Goal: Information Seeking & Learning: Check status

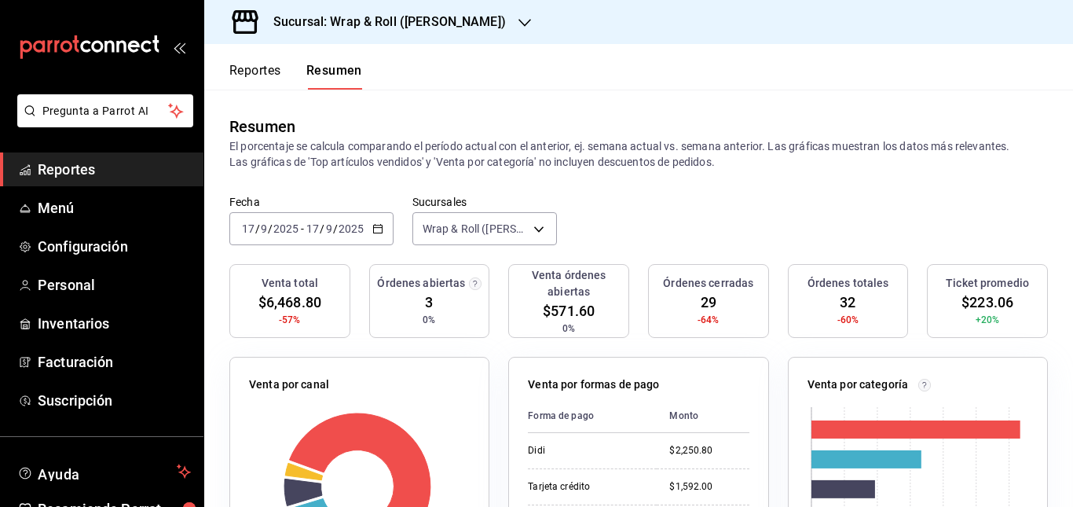
click at [452, 22] on h3 "Sucursal: Wrap & Roll ([PERSON_NAME])" at bounding box center [383, 22] width 245 height 19
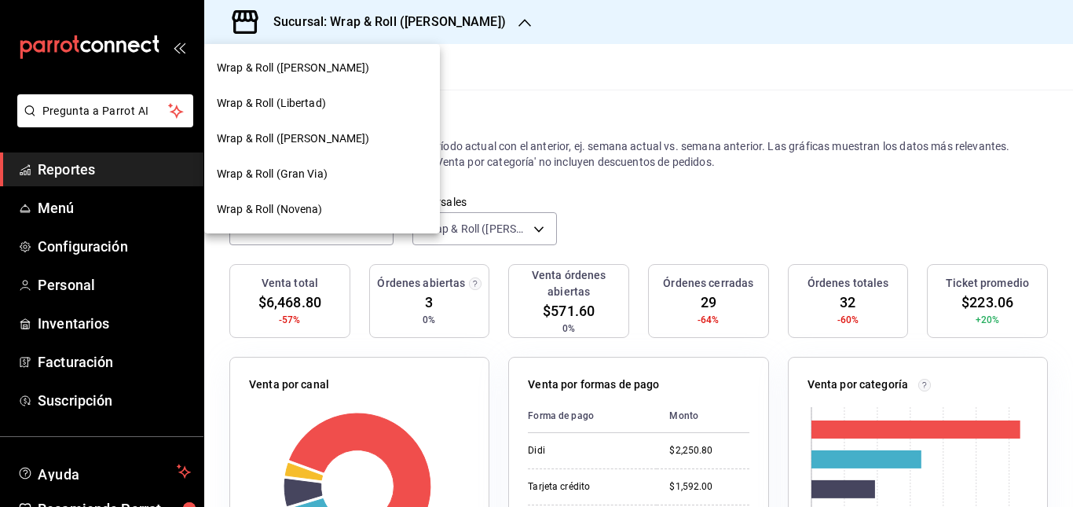
click at [502, 111] on div at bounding box center [536, 253] width 1073 height 507
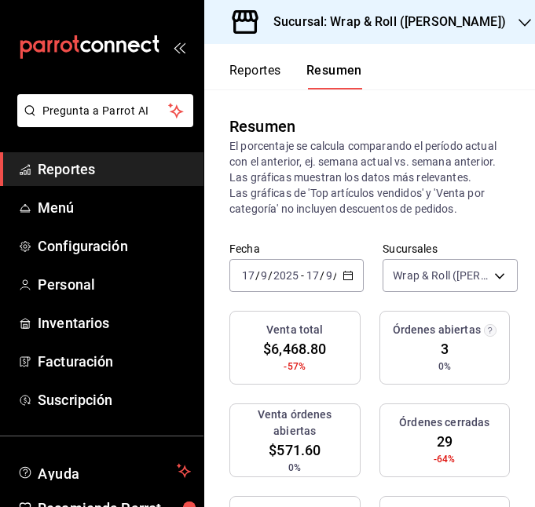
click at [179, 43] on icon "open_drawer_menu" at bounding box center [179, 47] width 13 height 13
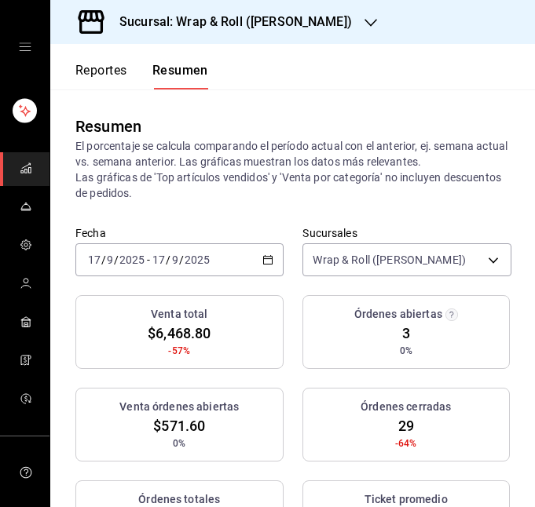
click at [239, 264] on div "[DATE] [DATE] - [DATE] [DATE]" at bounding box center [179, 259] width 208 height 33
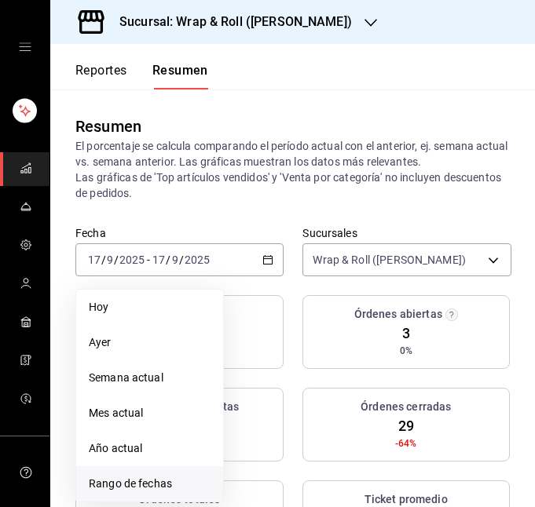
click at [140, 488] on span "Rango de fechas" at bounding box center [150, 484] width 122 height 16
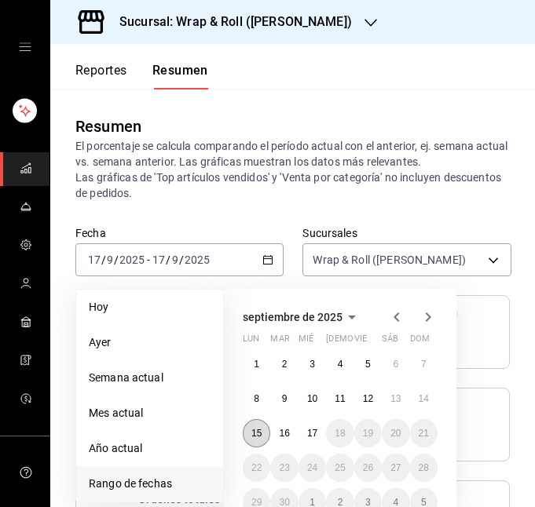
click at [251, 426] on button "15" at bounding box center [256, 433] width 27 height 28
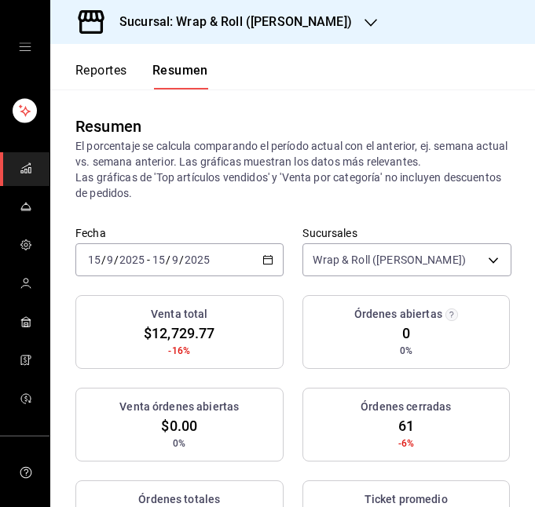
click at [237, 254] on div "[DATE] [DATE] - [DATE] [DATE]" at bounding box center [179, 259] width 208 height 33
click at [188, 203] on div "Resumen El porcentaje se calcula comparando el período actual con el anterior, …" at bounding box center [292, 158] width 485 height 137
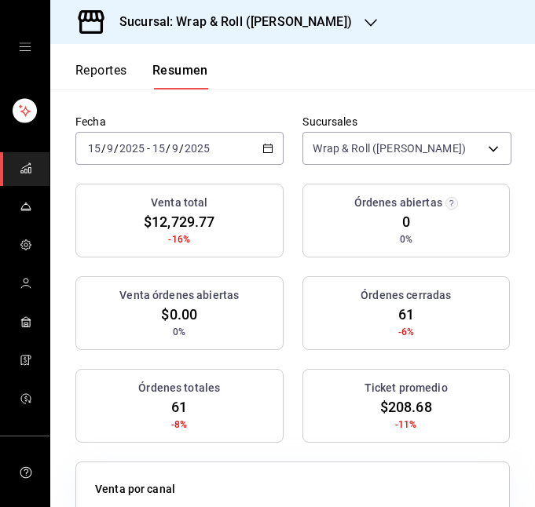
scroll to position [112, 0]
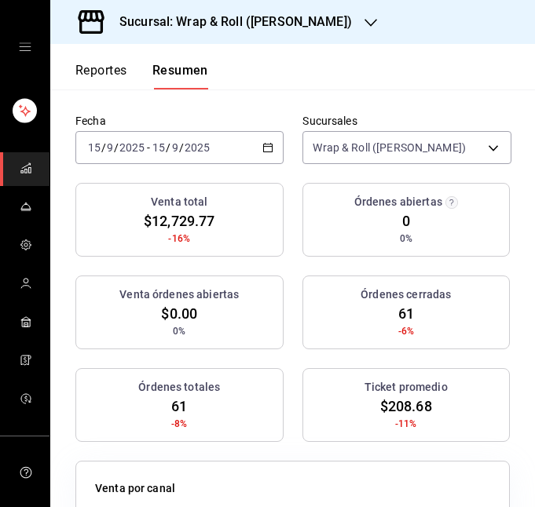
click at [229, 158] on div "[DATE] [DATE] - [DATE] [DATE]" at bounding box center [179, 147] width 208 height 33
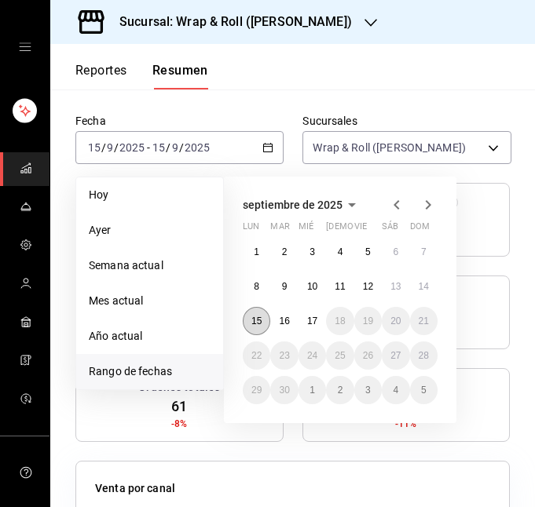
click at [257, 311] on button "15" at bounding box center [256, 321] width 27 height 28
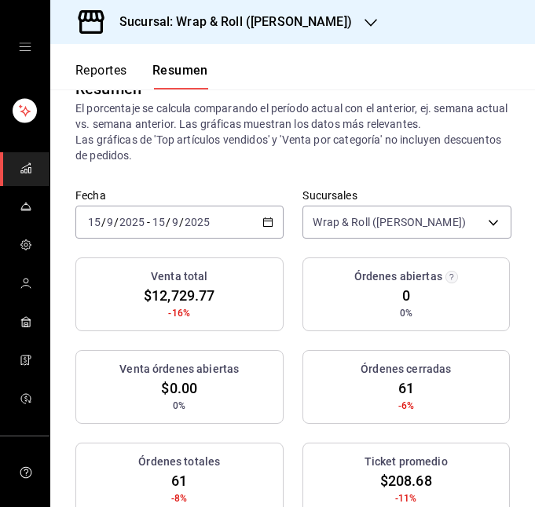
scroll to position [0, 0]
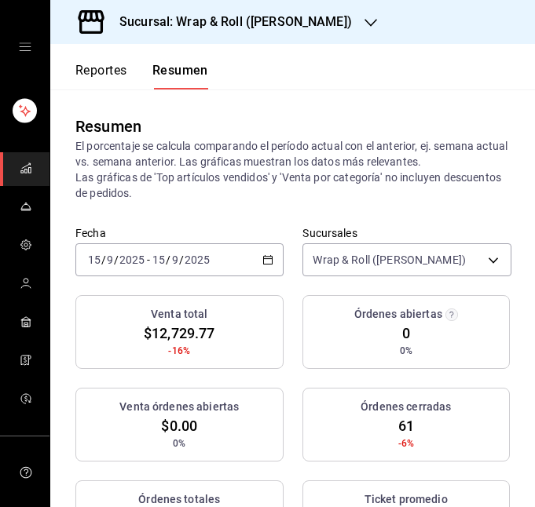
click at [254, 257] on div "[DATE] [DATE] - [DATE] [DATE]" at bounding box center [179, 259] width 208 height 33
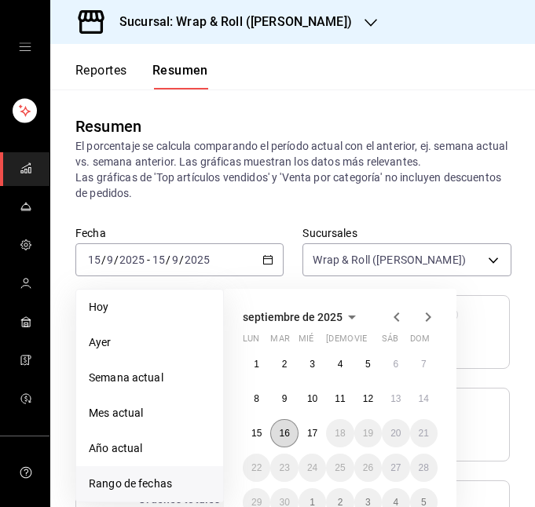
click at [284, 433] on abbr "16" at bounding box center [284, 433] width 10 height 11
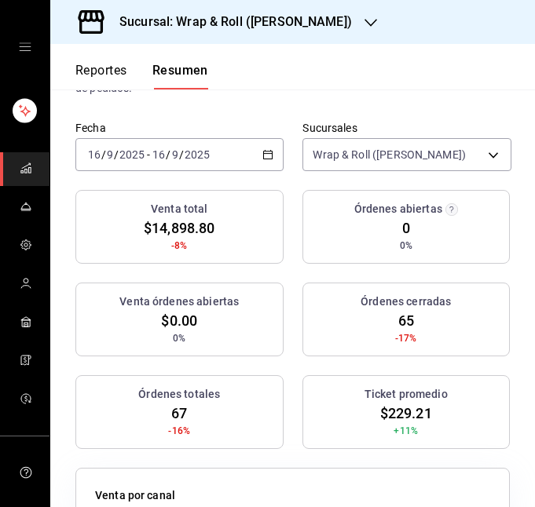
scroll to position [106, 0]
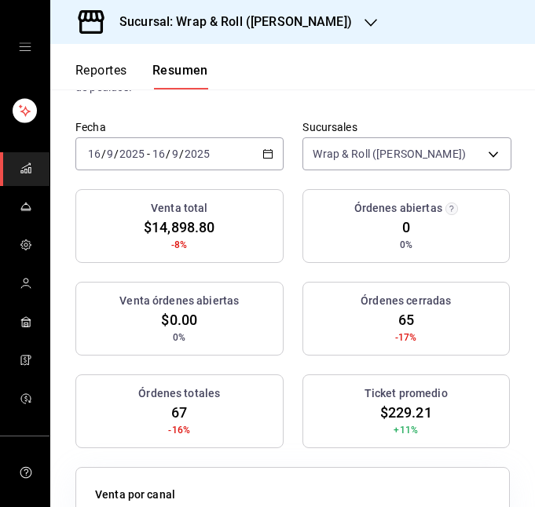
click at [218, 159] on div "[DATE] [DATE] - [DATE] [DATE]" at bounding box center [179, 153] width 208 height 33
click at [277, 96] on div "Resumen El porcentaje se calcula comparando el período actual con el anterior, …" at bounding box center [292, 52] width 485 height 137
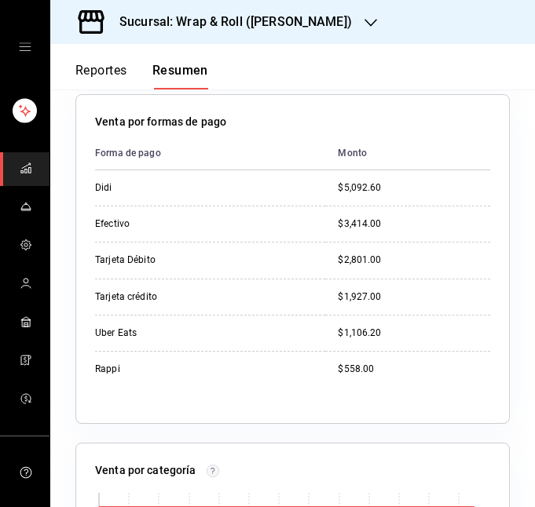
scroll to position [825, 0]
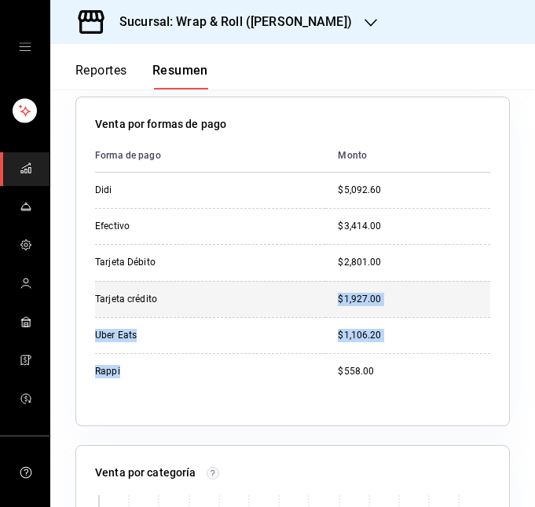
drag, startPoint x: 210, startPoint y: 382, endPoint x: 176, endPoint y: 310, distance: 79.4
click at [176, 310] on tbody "Didi $5,092.60 Efectivo $3,414.00 Tarjeta Débito $2,801.00 Tarjeta crédito $1,9…" at bounding box center [292, 281] width 395 height 217
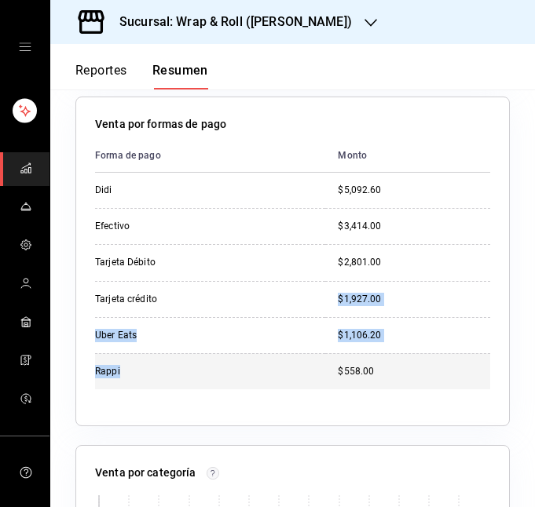
click at [176, 389] on td "Rappi" at bounding box center [210, 371] width 230 height 36
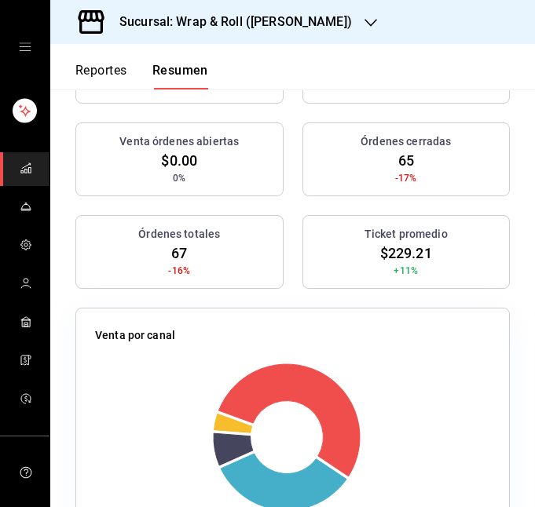
scroll to position [0, 0]
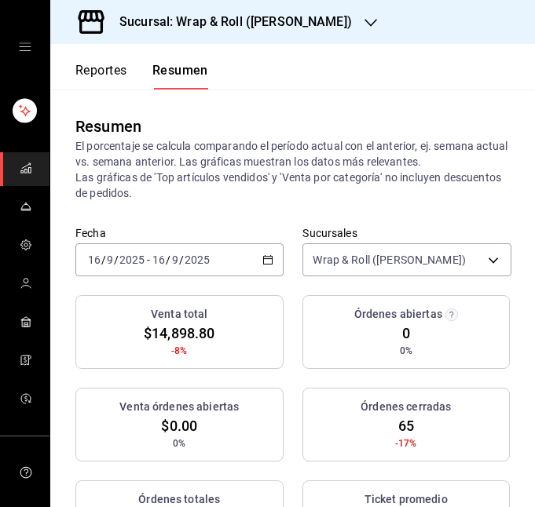
click at [321, 25] on h3 "Sucursal: Wrap & Roll ([PERSON_NAME])" at bounding box center [229, 22] width 245 height 19
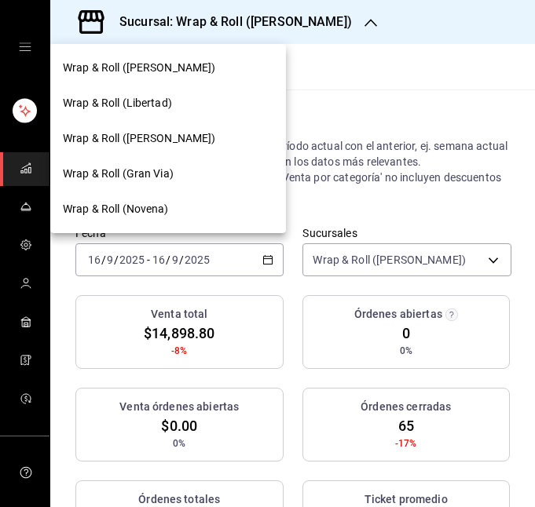
click at [188, 97] on div "Wrap & Roll (Libertad)" at bounding box center [168, 103] width 210 height 16
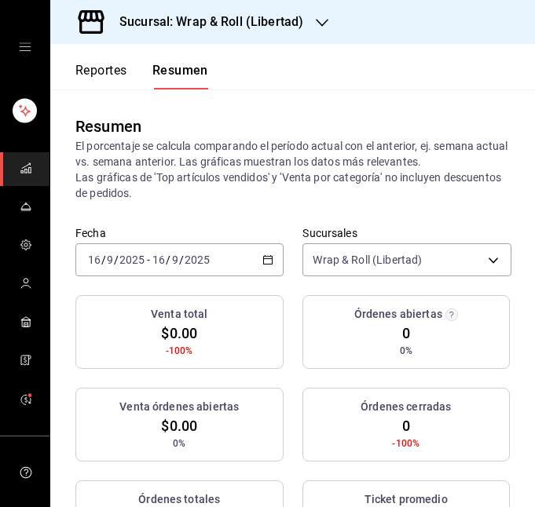
click at [268, 258] on icon "button" at bounding box center [267, 259] width 11 height 11
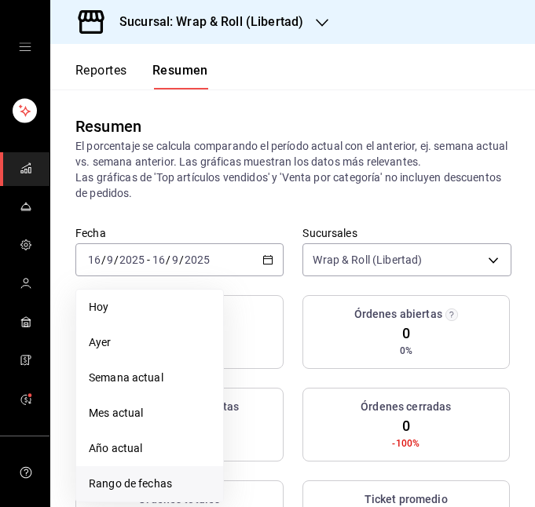
click at [172, 477] on span "Rango de fechas" at bounding box center [150, 484] width 122 height 16
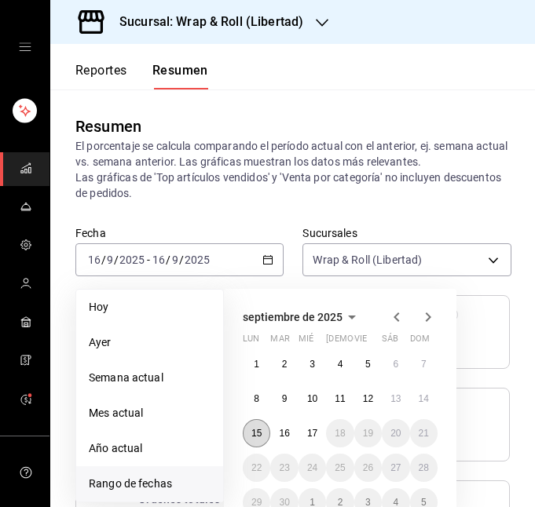
click at [258, 433] on abbr "15" at bounding box center [256, 433] width 10 height 11
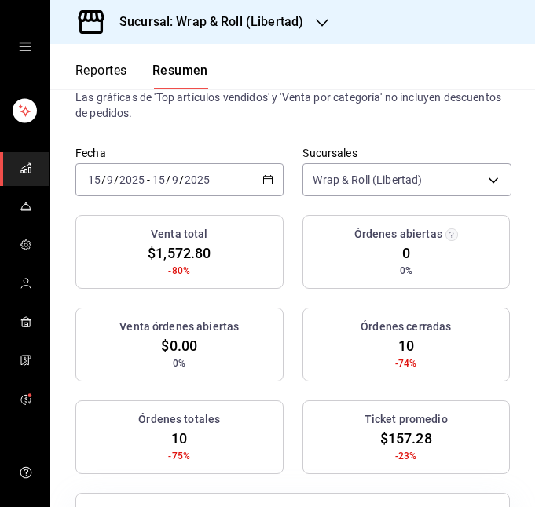
scroll to position [79, 0]
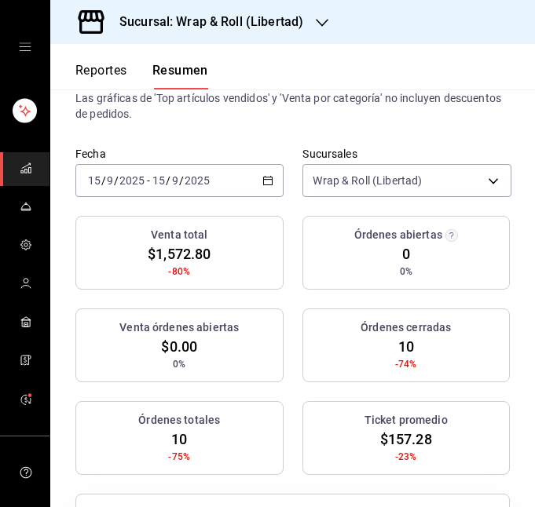
click at [236, 174] on div "[DATE] [DATE] - [DATE] [DATE]" at bounding box center [179, 180] width 208 height 33
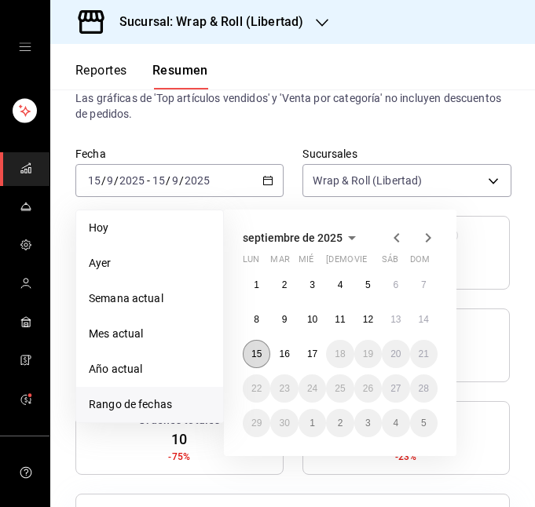
click at [252, 359] on abbr "15" at bounding box center [256, 354] width 10 height 11
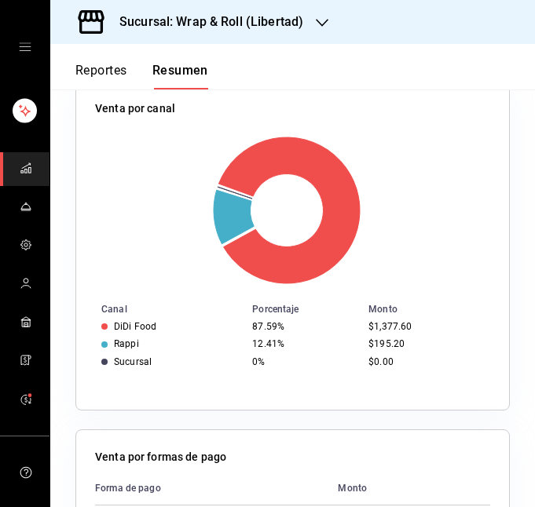
scroll to position [0, 0]
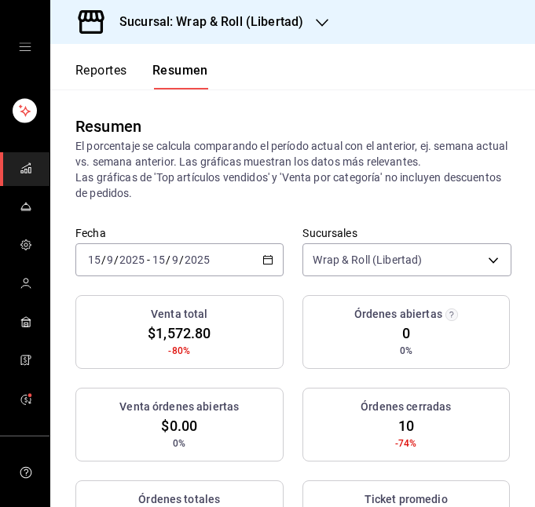
click at [231, 261] on div "[DATE] [DATE] - [DATE] [DATE]" at bounding box center [179, 259] width 208 height 33
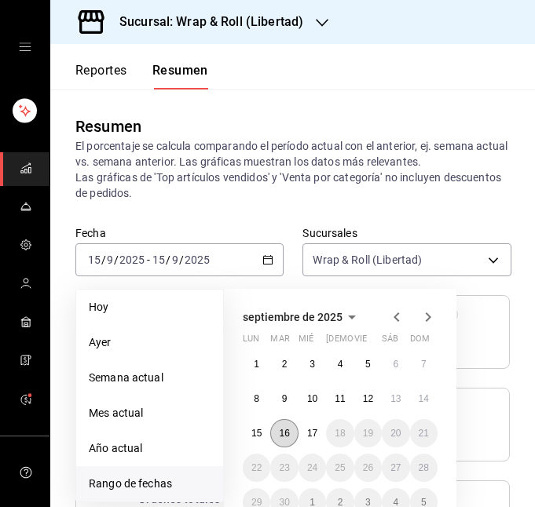
click at [285, 430] on abbr "16" at bounding box center [284, 433] width 10 height 11
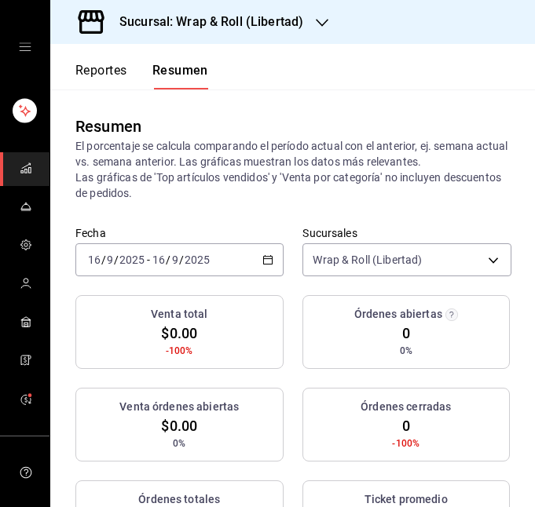
click at [288, 14] on h3 "Sucursal: Wrap & Roll (Libertad)" at bounding box center [205, 22] width 196 height 19
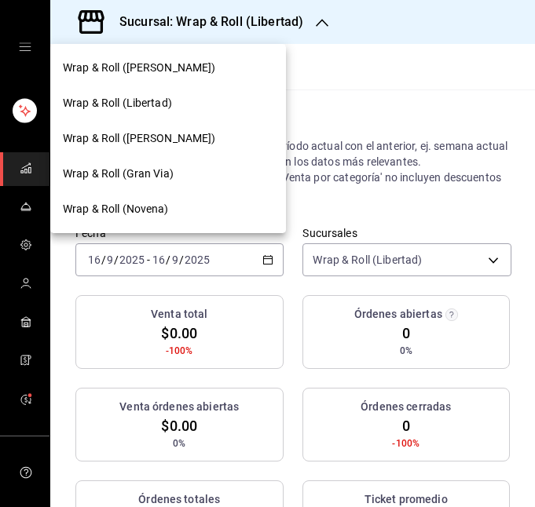
click at [173, 140] on span "Wrap & Roll ([PERSON_NAME])" at bounding box center [139, 138] width 153 height 16
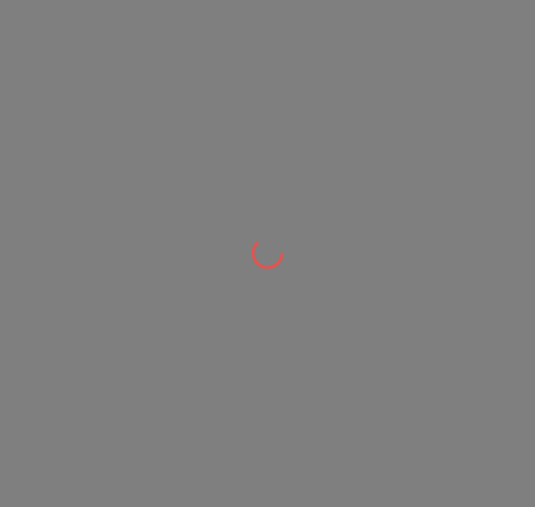
click at [173, 140] on div at bounding box center [267, 253] width 535 height 507
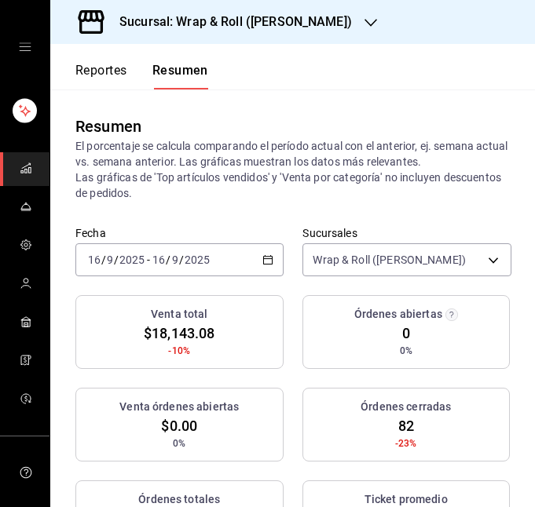
click at [247, 257] on div "[DATE] [DATE] - [DATE] [DATE]" at bounding box center [179, 259] width 208 height 33
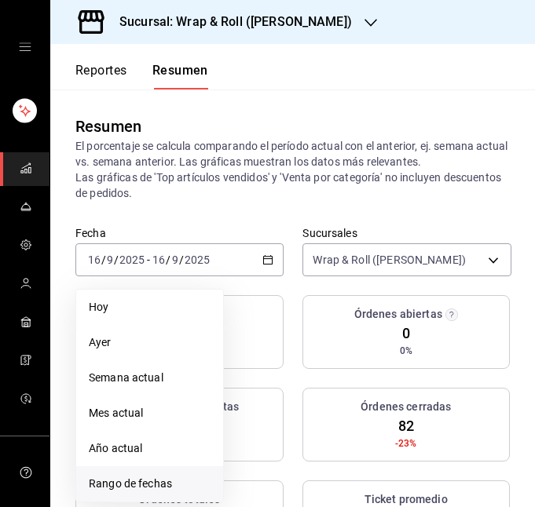
click at [169, 488] on span "Rango de fechas" at bounding box center [150, 484] width 122 height 16
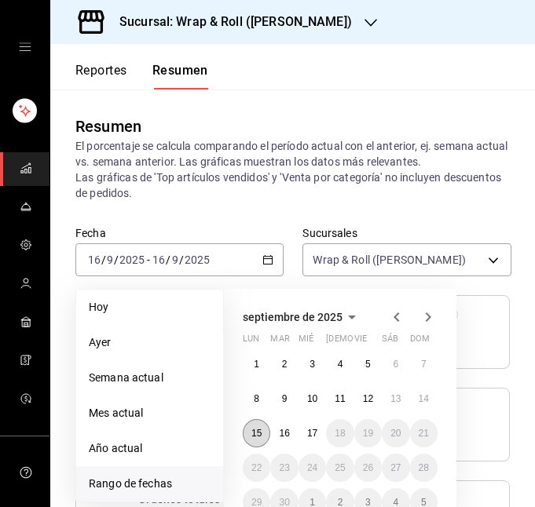
click at [259, 431] on abbr "15" at bounding box center [256, 433] width 10 height 11
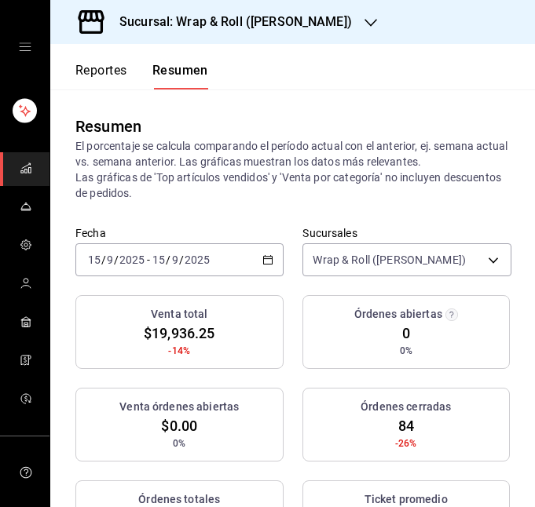
click at [248, 262] on div "[DATE] [DATE] - [DATE] [DATE]" at bounding box center [179, 259] width 208 height 33
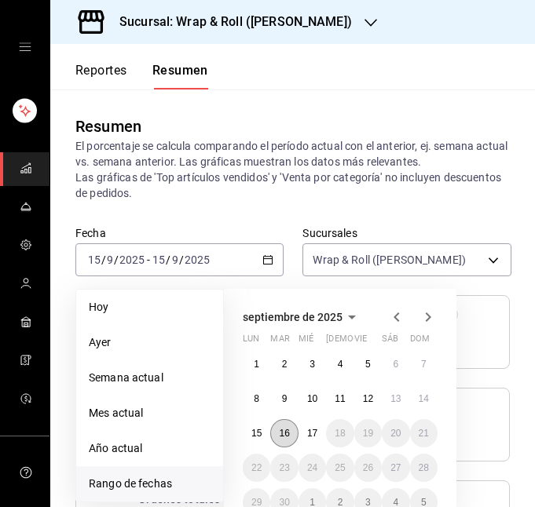
click at [287, 433] on abbr "16" at bounding box center [284, 433] width 10 height 11
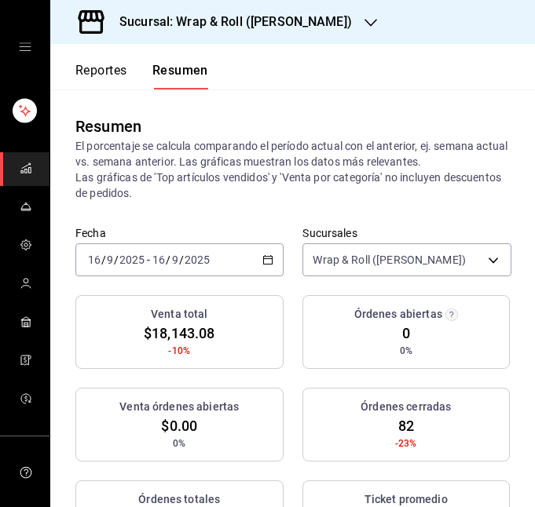
click at [319, 8] on div "Sucursal: Wrap & Roll ([PERSON_NAME])" at bounding box center [223, 22] width 320 height 44
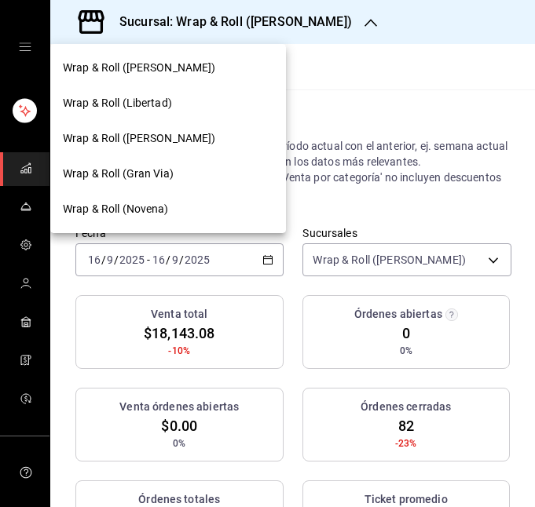
click at [164, 172] on span "Wrap & Roll (Gran Via)" at bounding box center [118, 174] width 111 height 16
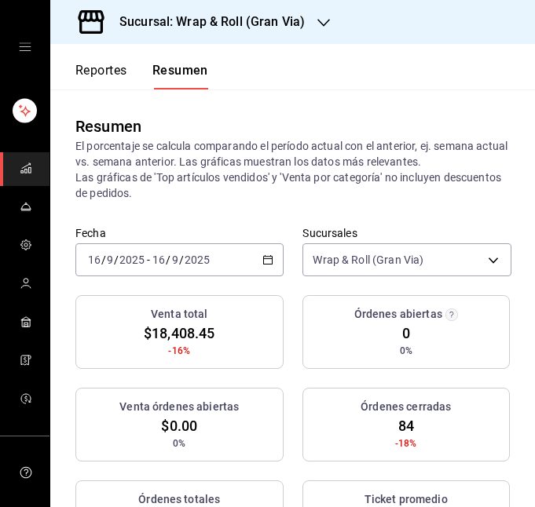
click at [309, 28] on div "Sucursal: Wrap & Roll (Gran Via)" at bounding box center [199, 22] width 273 height 44
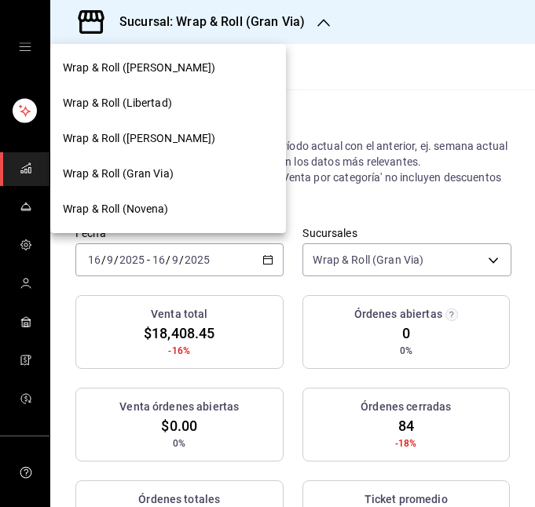
click at [373, 156] on div at bounding box center [267, 253] width 535 height 507
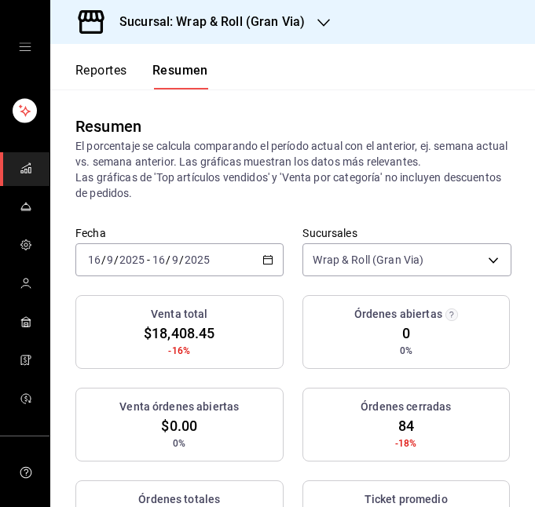
click at [259, 247] on div "[DATE] [DATE] - [DATE] [DATE]" at bounding box center [179, 259] width 208 height 33
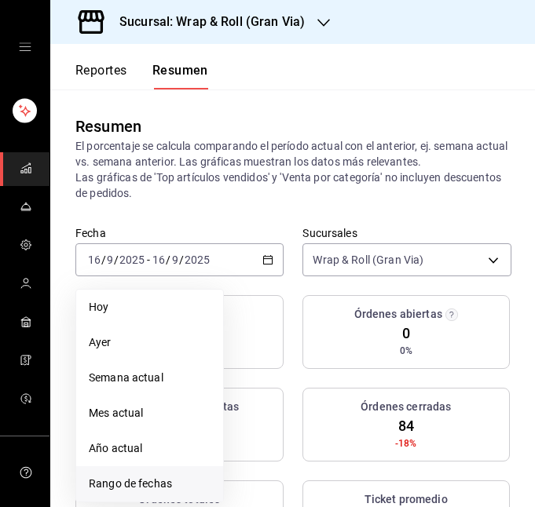
click at [150, 481] on span "Rango de fechas" at bounding box center [150, 484] width 122 height 16
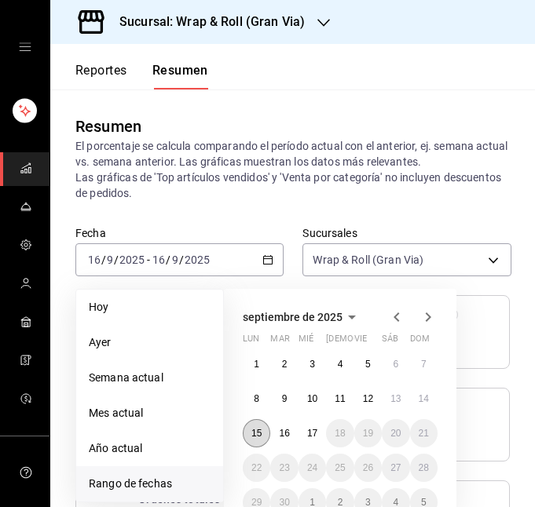
click at [258, 429] on abbr "15" at bounding box center [256, 433] width 10 height 11
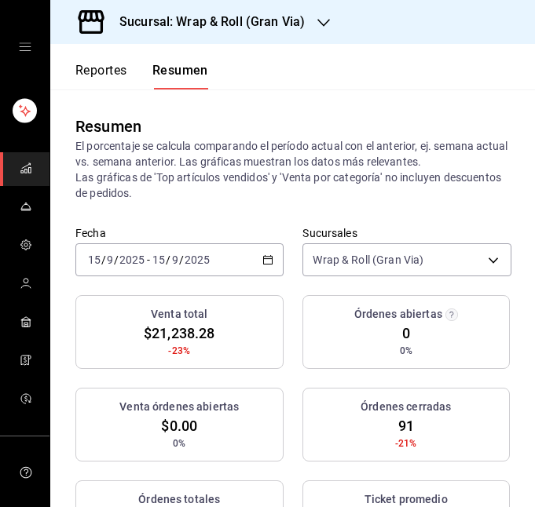
click at [313, 201] on p "El porcentaje se calcula comparando el período actual con el anterior, ej. sema…" at bounding box center [292, 169] width 434 height 63
click at [210, 254] on div "[DATE] [DATE]" at bounding box center [180, 260] width 61 height 13
click at [352, 183] on p "El porcentaje se calcula comparando el período actual con el anterior, ej. sema…" at bounding box center [292, 169] width 434 height 63
